Goal: Navigation & Orientation: Find specific page/section

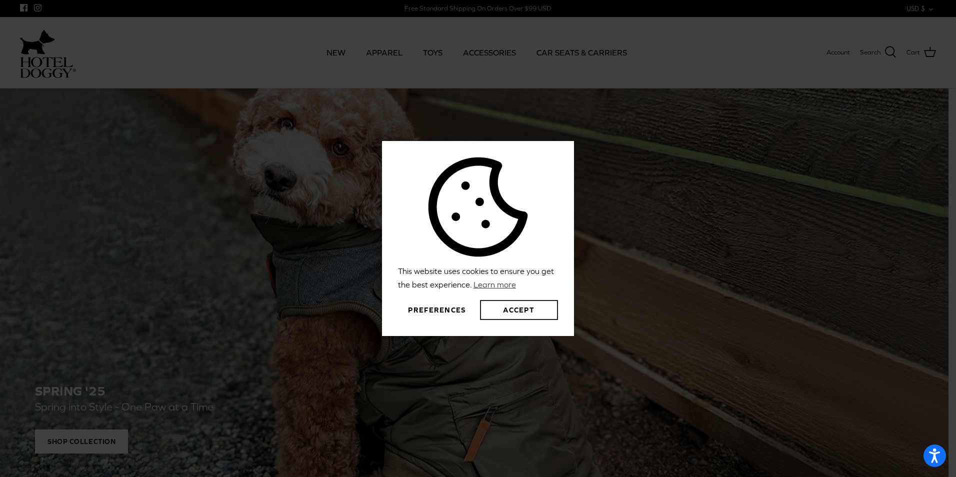
click at [518, 311] on button "Accept" at bounding box center [519, 310] width 78 height 20
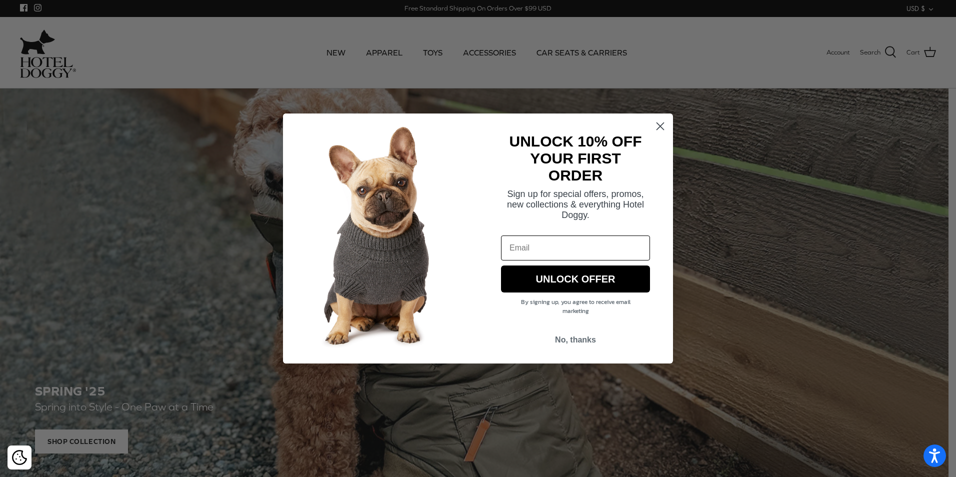
drag, startPoint x: 662, startPoint y: 129, endPoint x: 654, endPoint y: 125, distance: 8.7
click at [659, 128] on circle "Close dialog" at bounding box center [660, 126] width 16 height 16
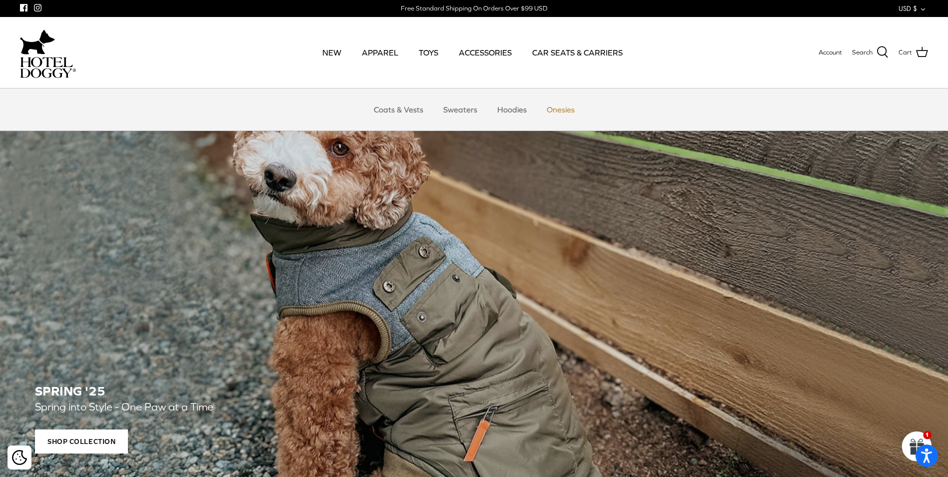
click at [547, 106] on link "Onesies" at bounding box center [561, 109] width 46 height 30
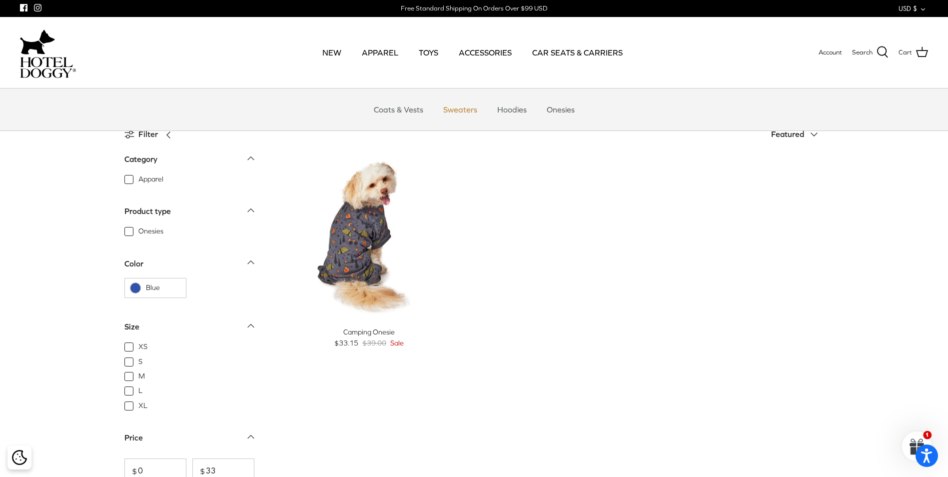
click at [463, 114] on link "Sweaters" at bounding box center [460, 109] width 52 height 30
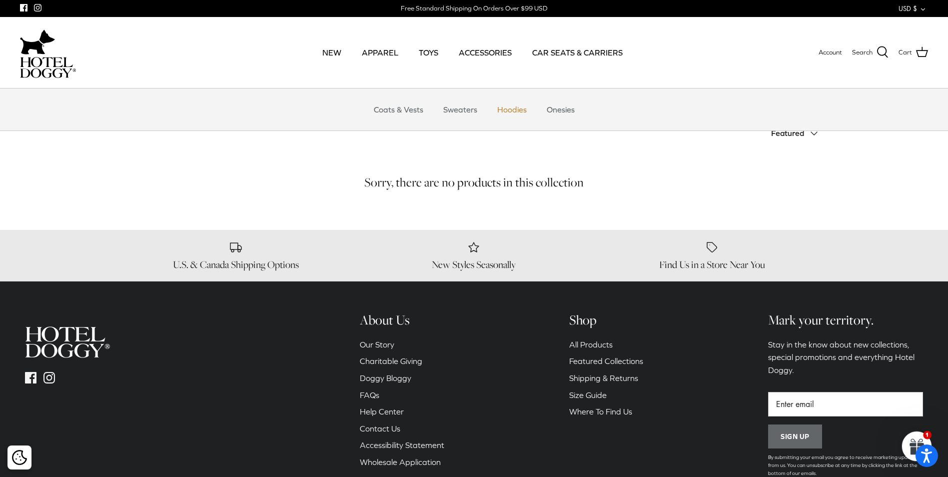
click at [498, 110] on link "Hoodies" at bounding box center [511, 109] width 47 height 30
click at [393, 112] on link "Coats & Vests" at bounding box center [398, 109] width 67 height 30
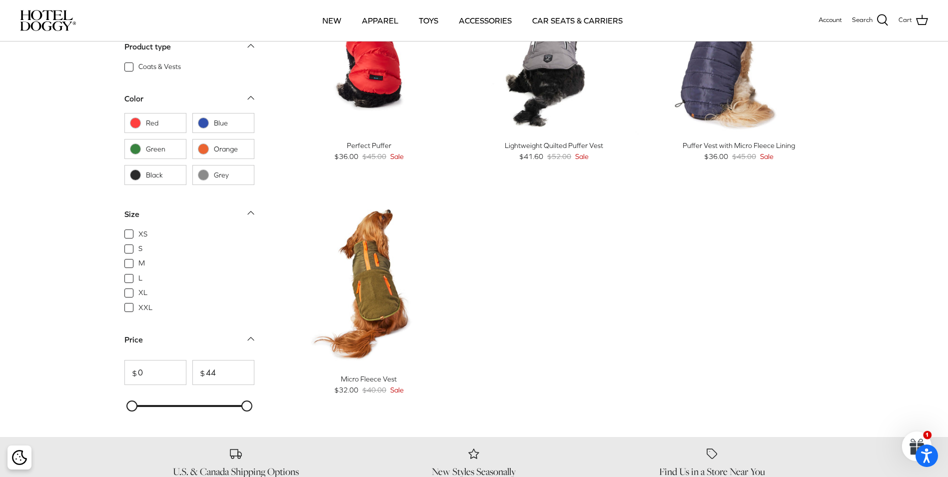
scroll to position [1049, 0]
